Goal: Navigation & Orientation: Find specific page/section

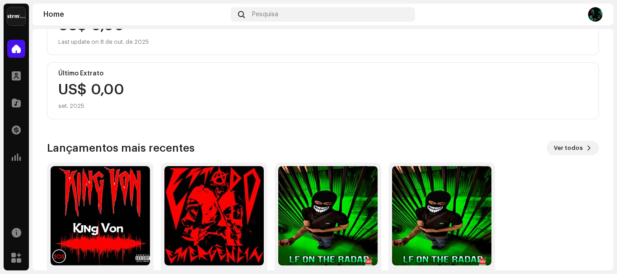
scroll to position [172, 0]
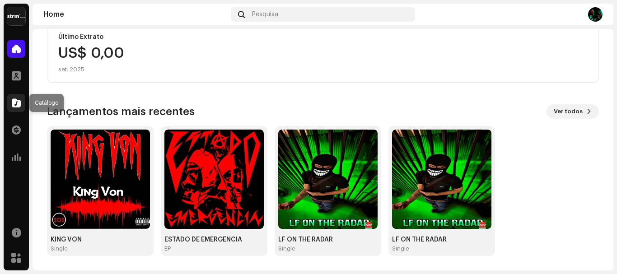
click at [19, 106] on span at bounding box center [16, 102] width 9 height 7
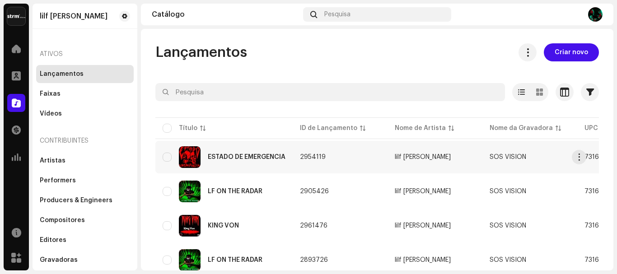
scroll to position [33, 0]
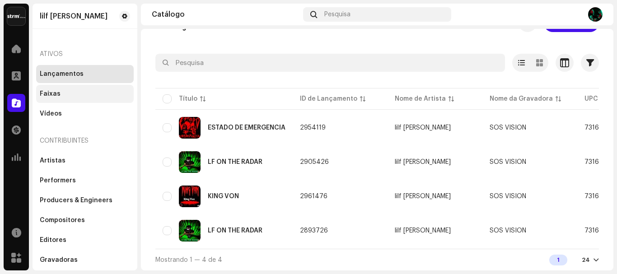
click at [46, 98] on div "Faixas" at bounding box center [85, 94] width 98 height 18
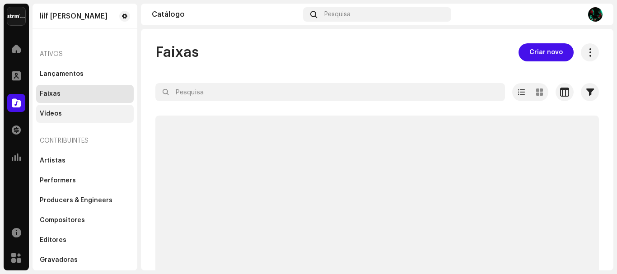
click at [58, 106] on div "Vídeos" at bounding box center [85, 114] width 98 height 18
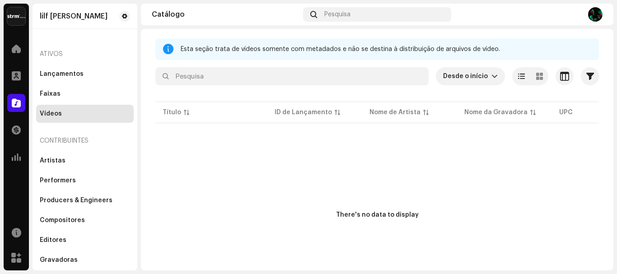
scroll to position [45, 0]
